Goal: Task Accomplishment & Management: Use online tool/utility

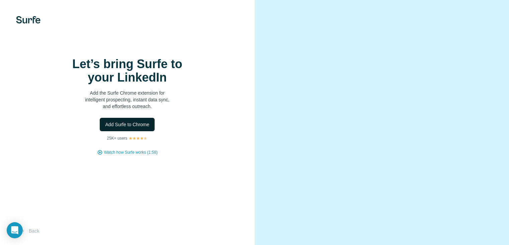
click at [130, 128] on span "Add Surfe to Chrome" at bounding box center [127, 124] width 44 height 7
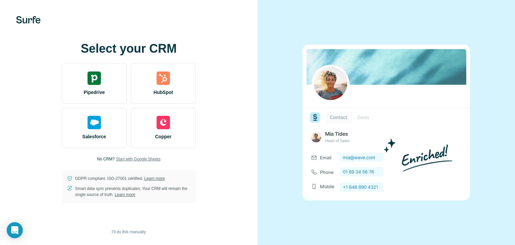
click at [127, 158] on span "Start with Google Sheets" at bounding box center [138, 159] width 45 height 6
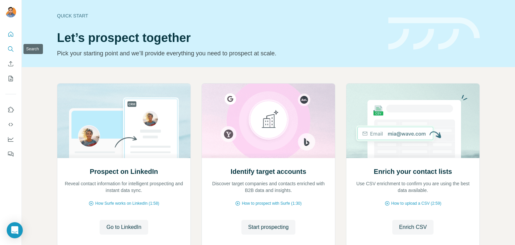
click at [10, 49] on icon "Search" at bounding box center [10, 49] width 7 height 7
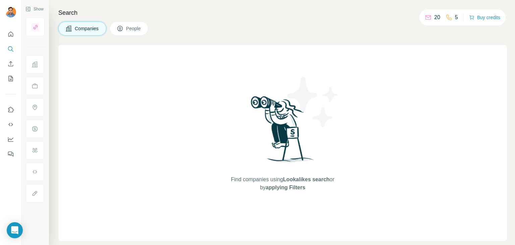
click at [137, 24] on button "People" at bounding box center [129, 28] width 39 height 14
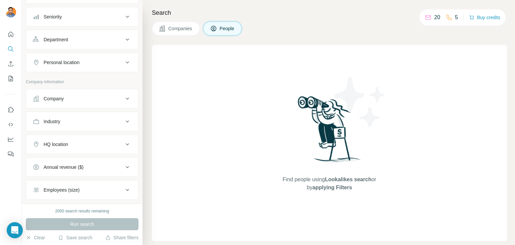
scroll to position [70, 0]
click at [70, 103] on button "Company" at bounding box center [82, 98] width 112 height 16
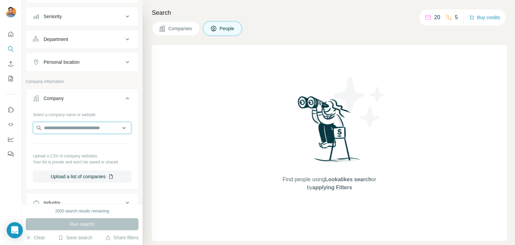
click at [77, 128] on input "text" at bounding box center [82, 128] width 98 height 12
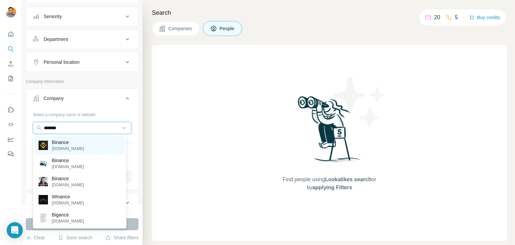
type input "*******"
click at [61, 145] on p "[DOMAIN_NAME]" at bounding box center [68, 148] width 32 height 6
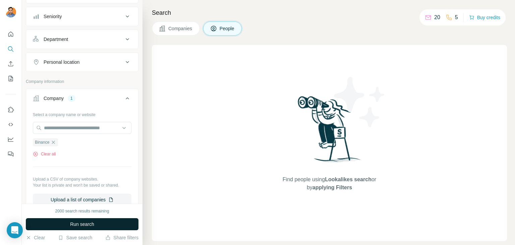
click at [77, 221] on span "Run search" at bounding box center [82, 223] width 24 height 7
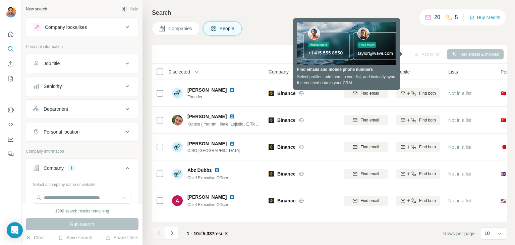
click at [124, 11] on button "Hide" at bounding box center [130, 9] width 26 height 10
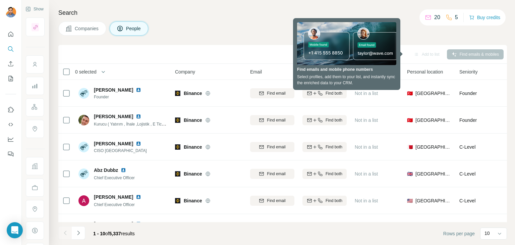
click at [239, 27] on div "Companies People" at bounding box center [282, 28] width 448 height 14
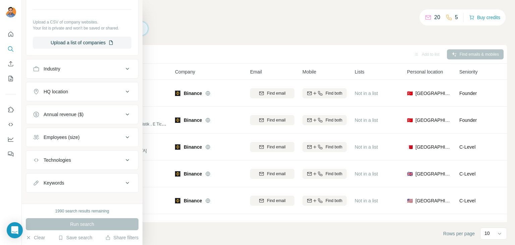
scroll to position [232, 0]
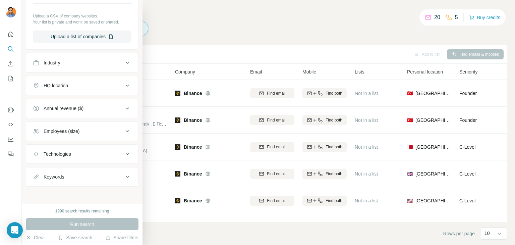
click at [82, 173] on div "Keywords" at bounding box center [78, 176] width 90 height 7
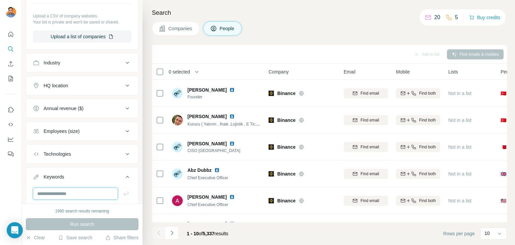
click at [67, 191] on input "text" at bounding box center [75, 193] width 85 height 12
paste input "**********"
type input "**********"
click at [108, 224] on div "Run search" at bounding box center [82, 224] width 113 height 12
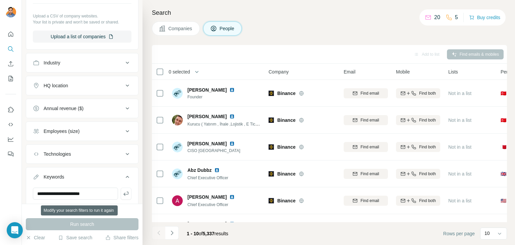
click at [108, 224] on div "Run search" at bounding box center [82, 224] width 113 height 12
click at [123, 191] on icon "button" at bounding box center [126, 193] width 7 height 7
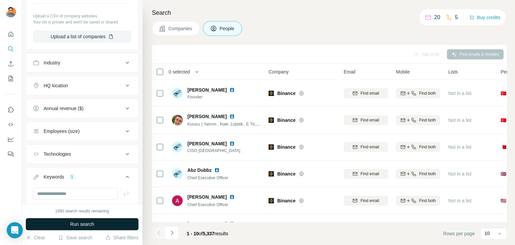
click at [100, 220] on button "Run search" at bounding box center [82, 224] width 113 height 12
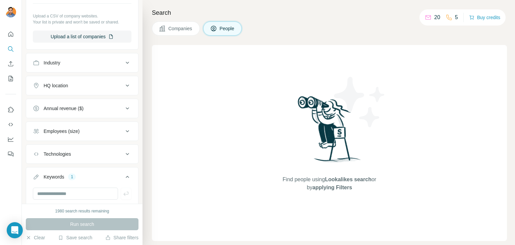
click at [72, 178] on div "1" at bounding box center [72, 177] width 8 height 6
click at [126, 170] on button "Keywords 1" at bounding box center [82, 176] width 112 height 16
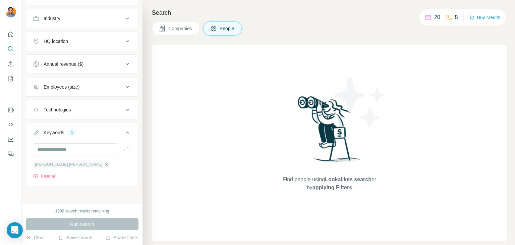
click at [104, 165] on icon "button" at bounding box center [106, 163] width 5 height 5
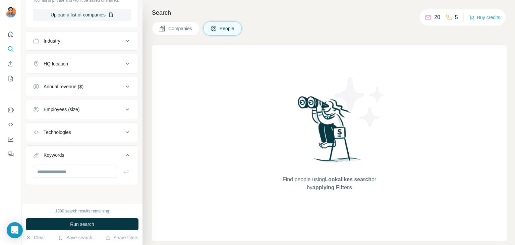
scroll to position [253, 0]
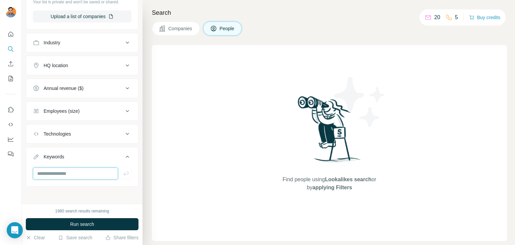
click at [78, 168] on input "text" at bounding box center [75, 173] width 85 height 12
type input "******"
click at [123, 173] on icon "button" at bounding box center [126, 173] width 7 height 7
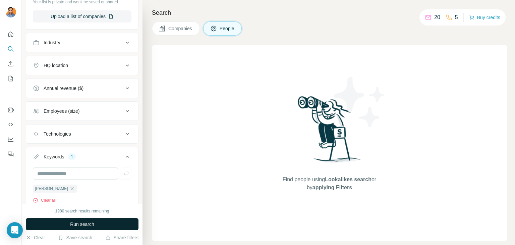
click at [105, 222] on button "Run search" at bounding box center [82, 224] width 113 height 12
